Goal: Task Accomplishment & Management: Complete application form

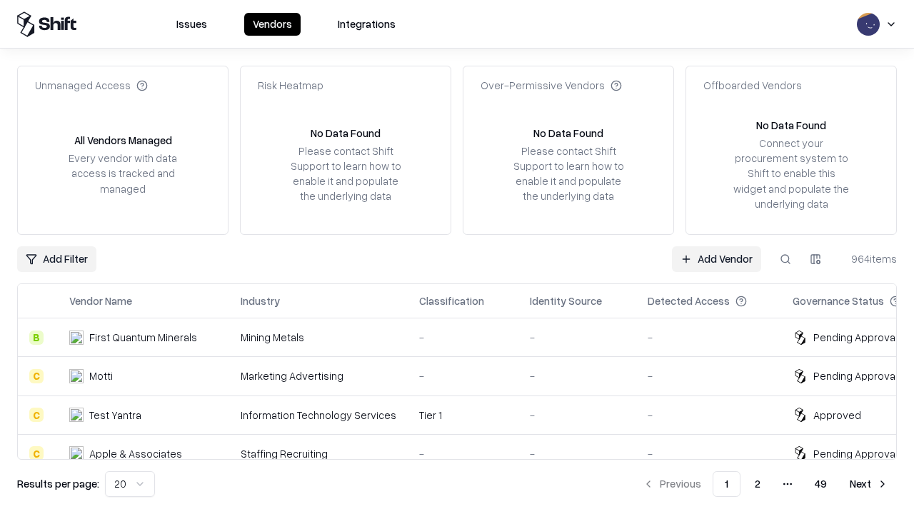
click at [716, 258] on link "Add Vendor" at bounding box center [716, 259] width 89 height 26
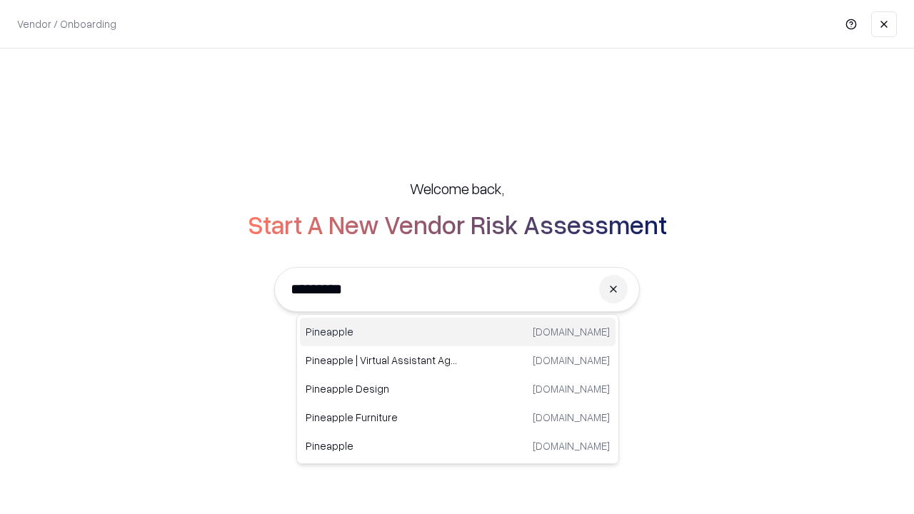
click at [458, 332] on div "Pineapple pineappleenergy.com" at bounding box center [458, 332] width 316 height 29
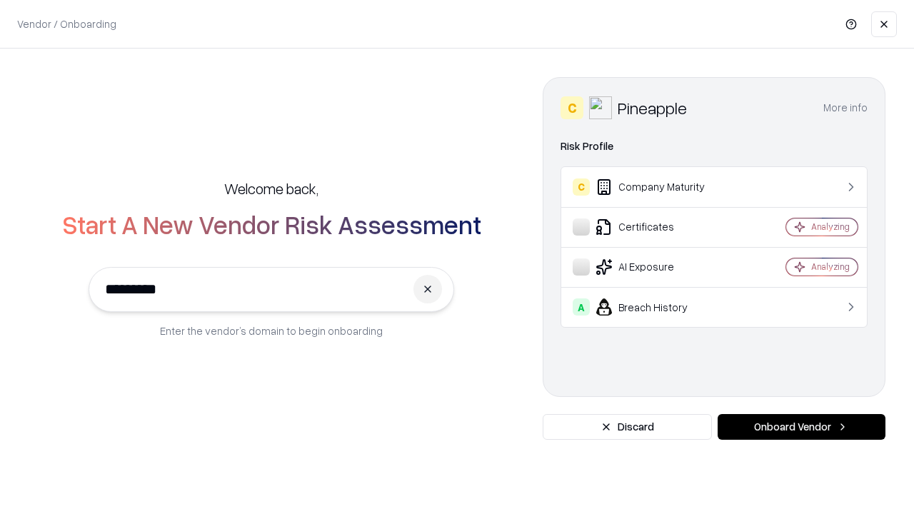
type input "*********"
click at [801, 427] on button "Onboard Vendor" at bounding box center [802, 427] width 168 height 26
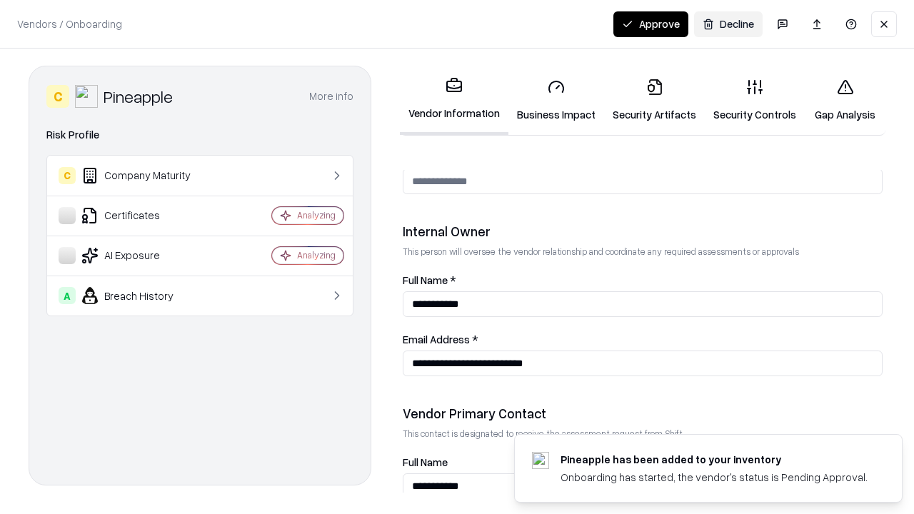
scroll to position [740, 0]
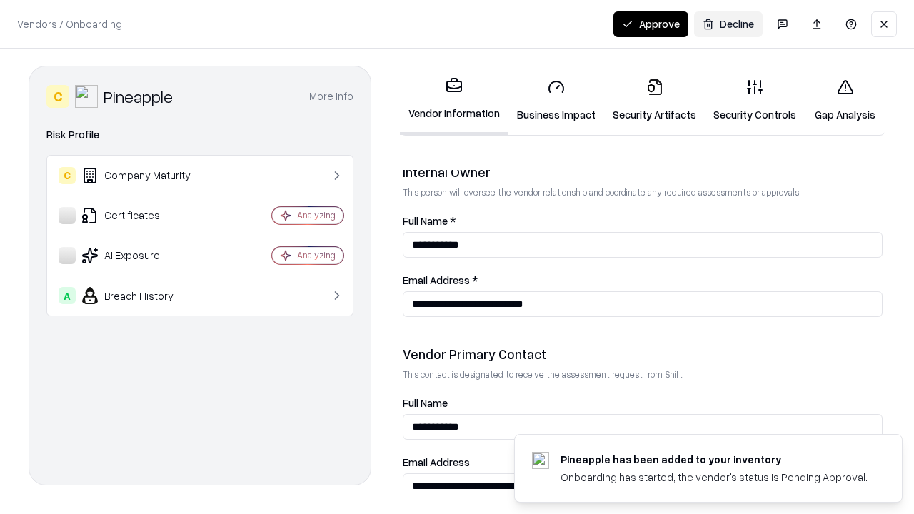
click at [556, 100] on link "Business Impact" at bounding box center [556, 100] width 96 height 66
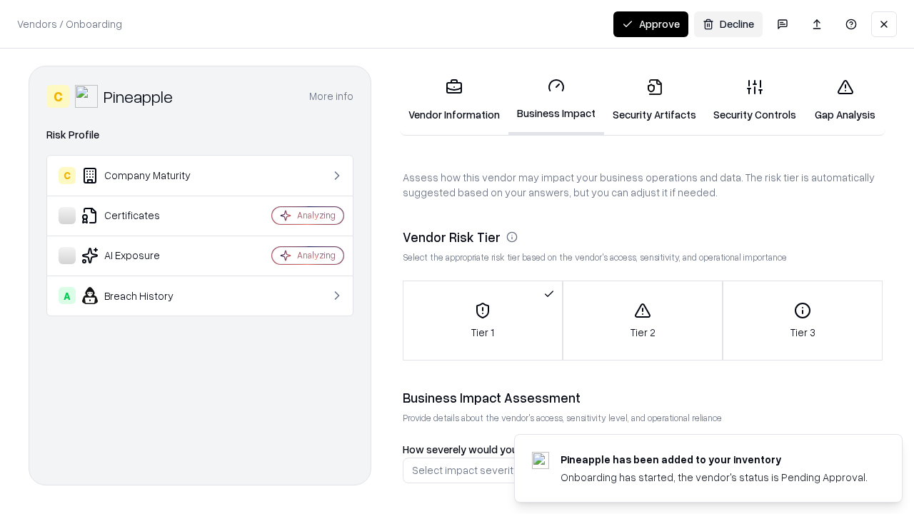
click at [654, 100] on link "Security Artifacts" at bounding box center [654, 100] width 101 height 66
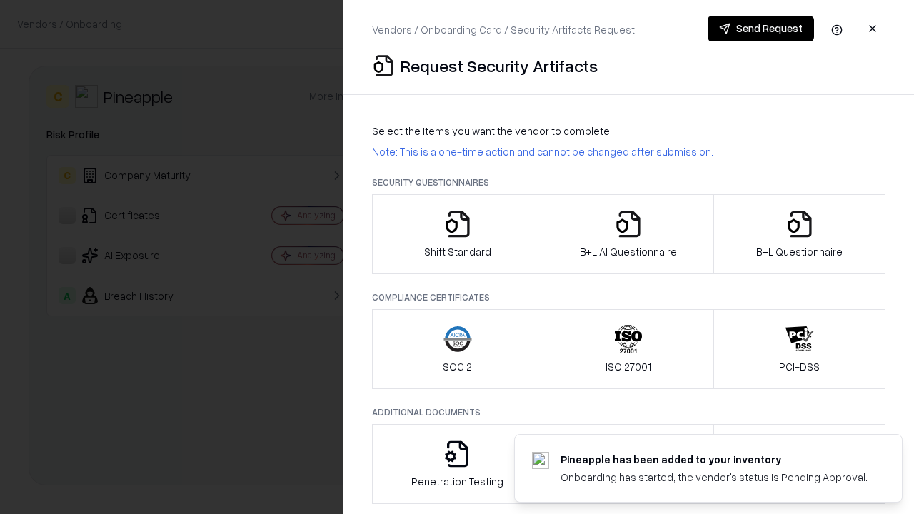
click at [457, 234] on icon "button" at bounding box center [457, 224] width 29 height 29
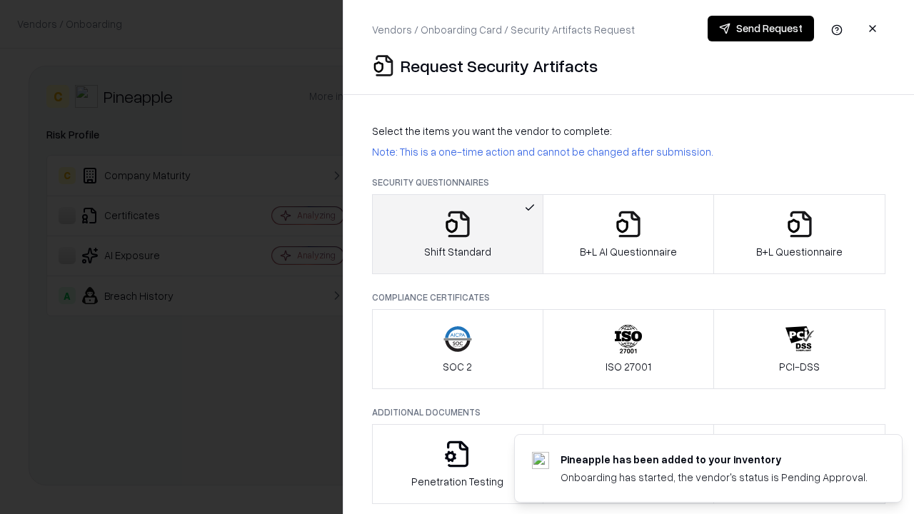
click at [760, 29] on button "Send Request" at bounding box center [761, 29] width 106 height 26
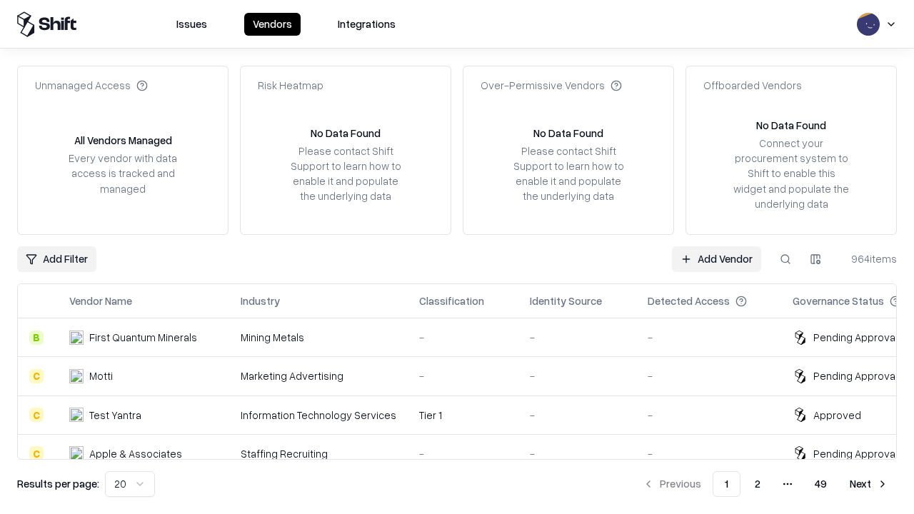
click at [785, 258] on button at bounding box center [786, 259] width 26 height 26
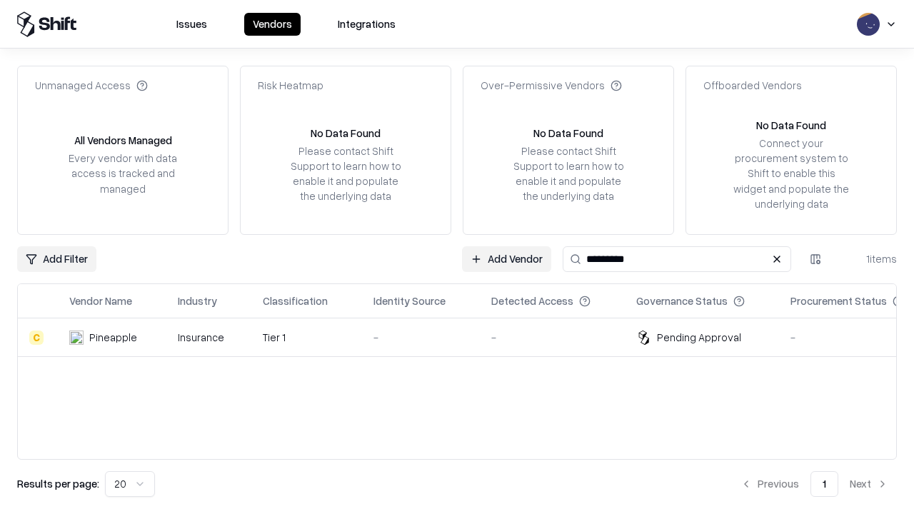
type input "*********"
click at [466, 337] on div "-" at bounding box center [420, 337] width 95 height 15
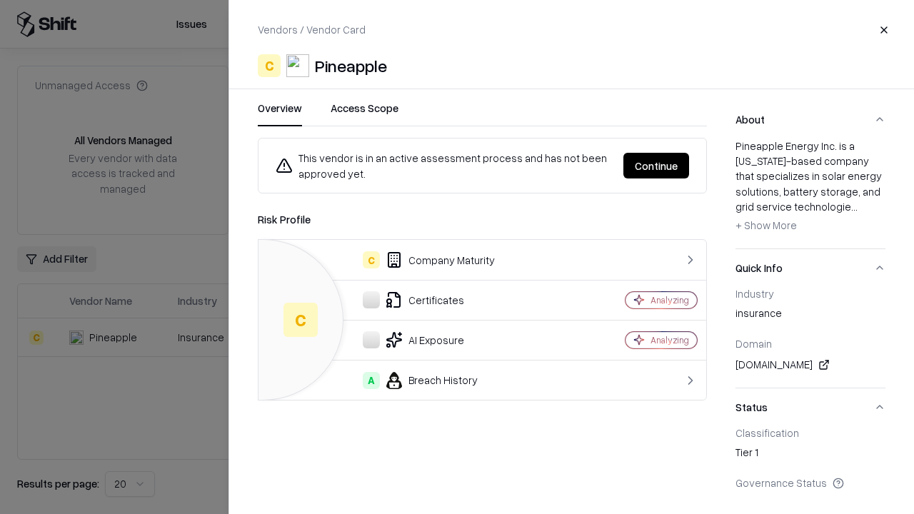
click at [656, 166] on button "Continue" at bounding box center [656, 166] width 66 height 26
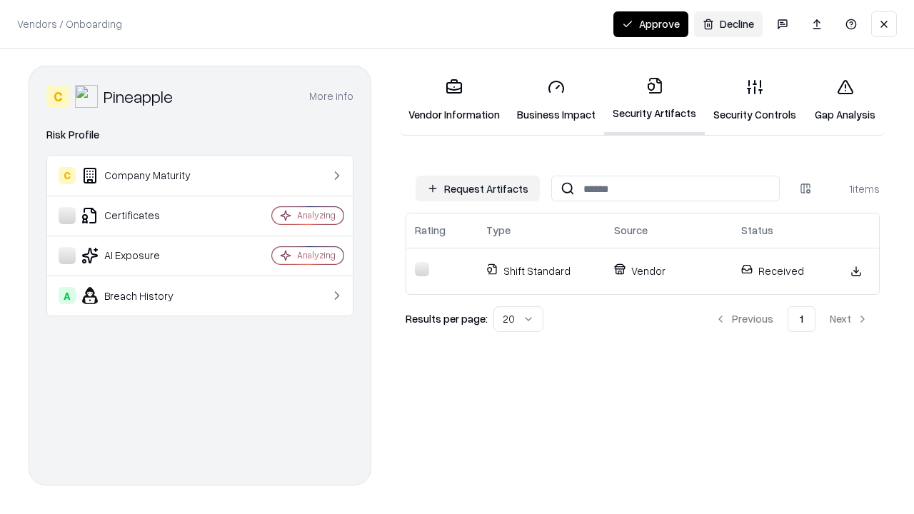
click at [650, 24] on button "Approve" at bounding box center [650, 24] width 75 height 26
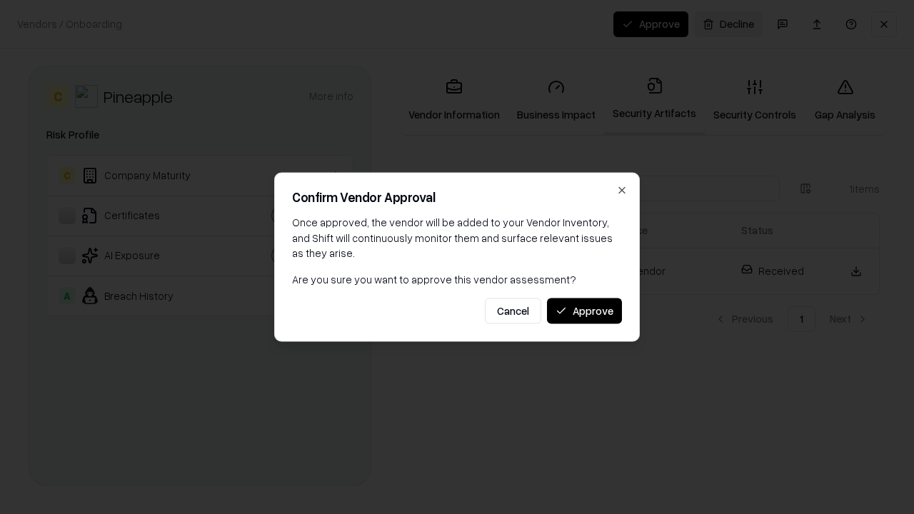
click at [584, 311] on button "Approve" at bounding box center [584, 311] width 75 height 26
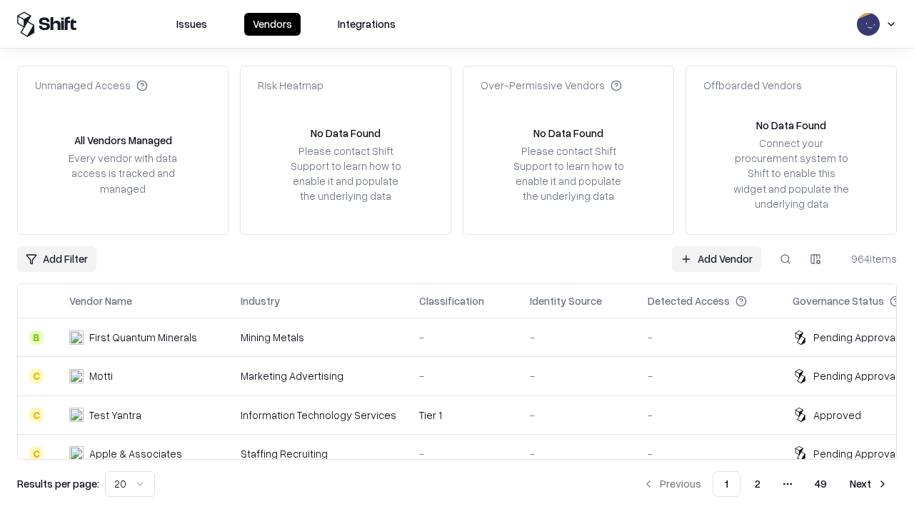
type input "*********"
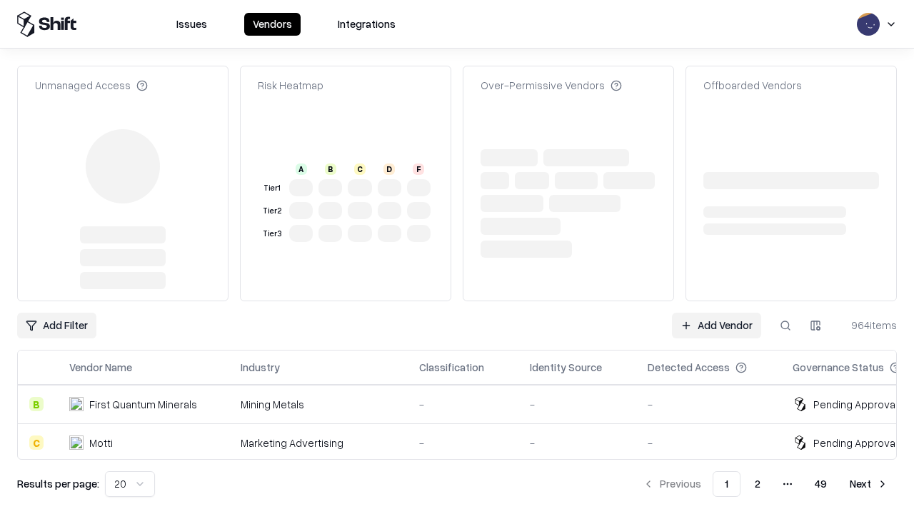
click at [716, 313] on link "Add Vendor" at bounding box center [716, 326] width 89 height 26
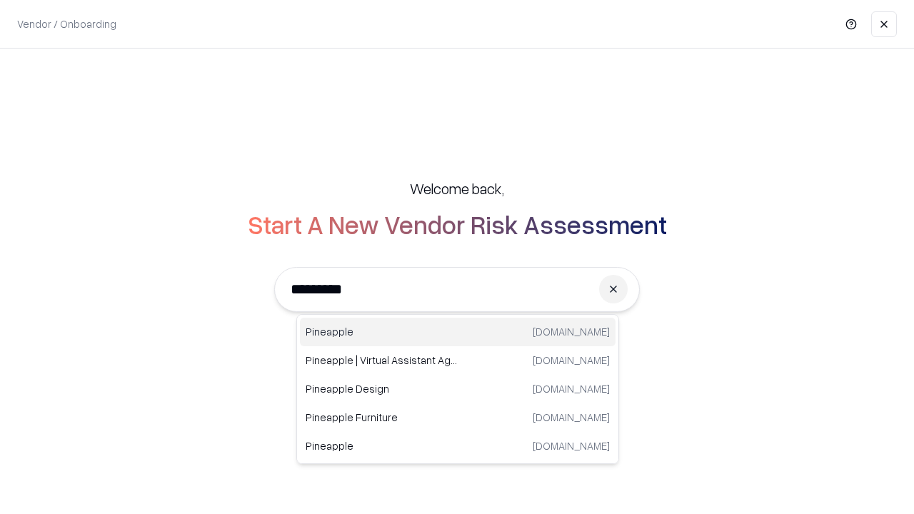
click at [458, 332] on div "Pineapple pineappleenergy.com" at bounding box center [458, 332] width 316 height 29
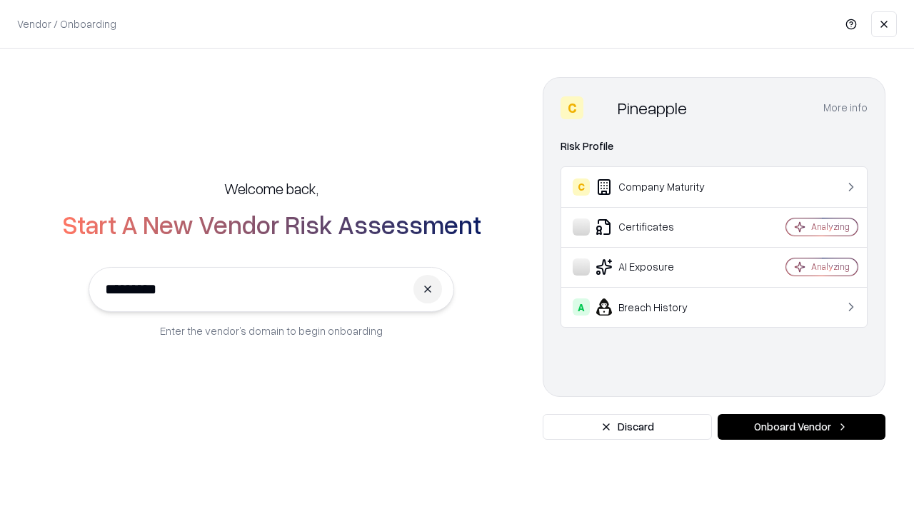
type input "*********"
click at [801, 427] on button "Onboard Vendor" at bounding box center [802, 427] width 168 height 26
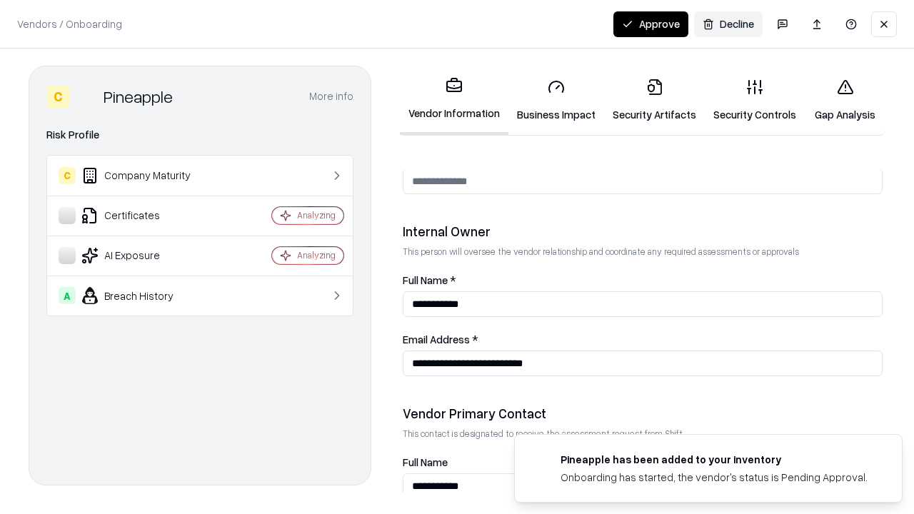
scroll to position [740, 0]
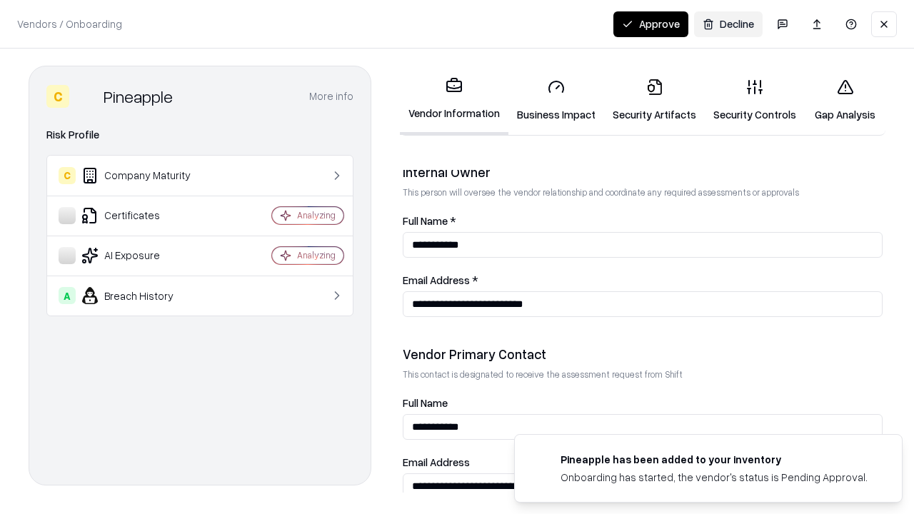
click at [650, 24] on button "Approve" at bounding box center [650, 24] width 75 height 26
